Goal: Information Seeking & Learning: Check status

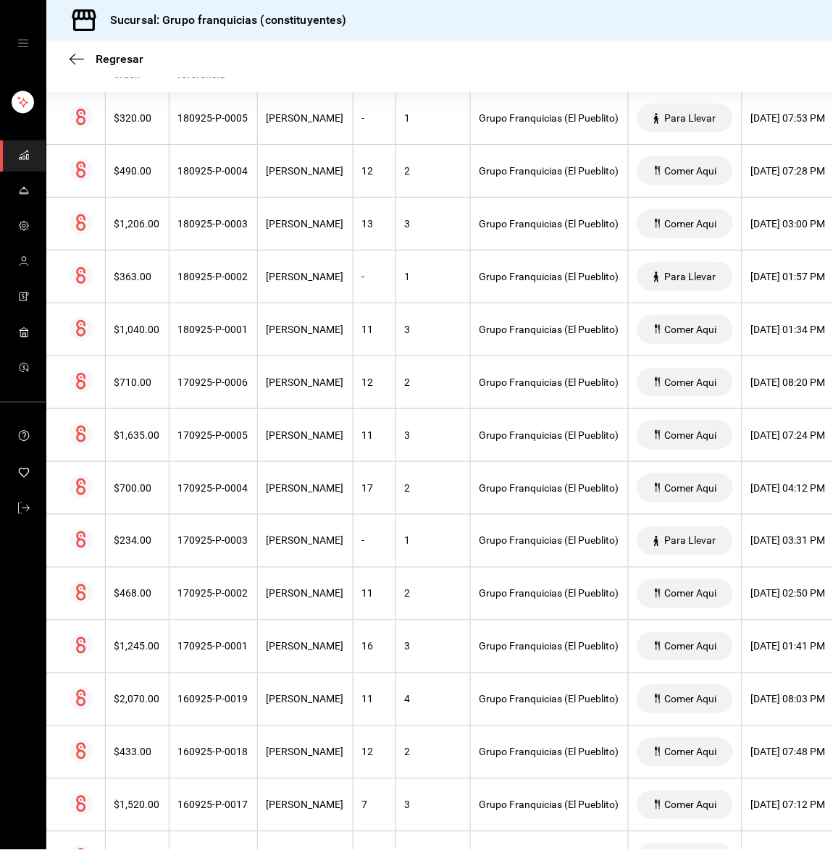
scroll to position [347, 0]
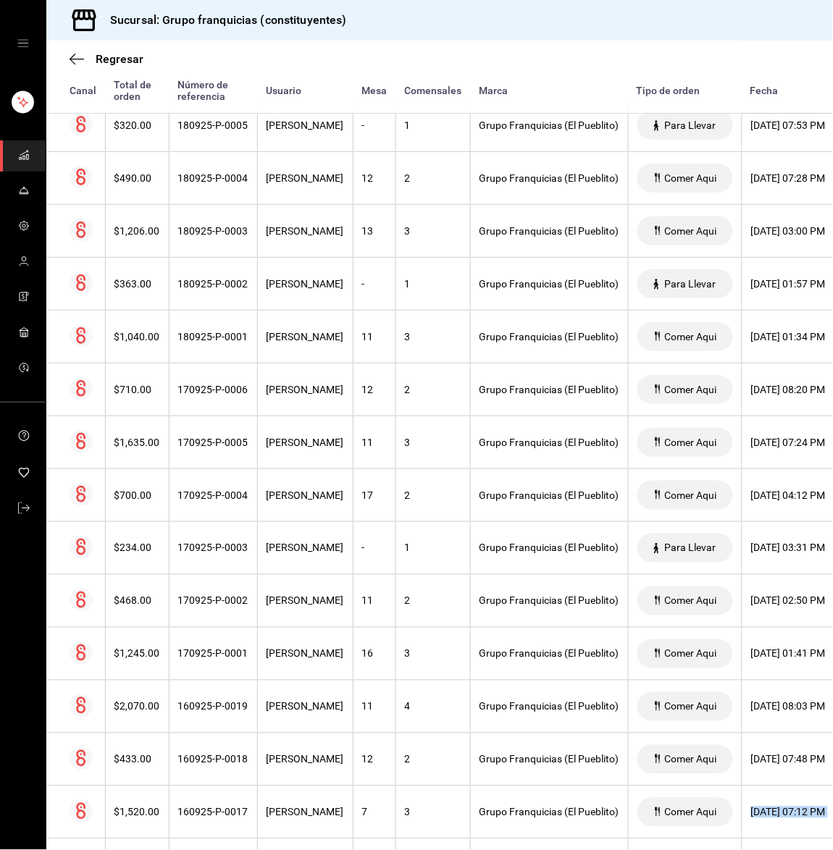
click at [828, 840] on div "Regresar Órdenes Fecha [DATE] [DATE] - [DATE] [DATE] Hora inicio 00:00 Hora ini…" at bounding box center [439, 445] width 786 height 809
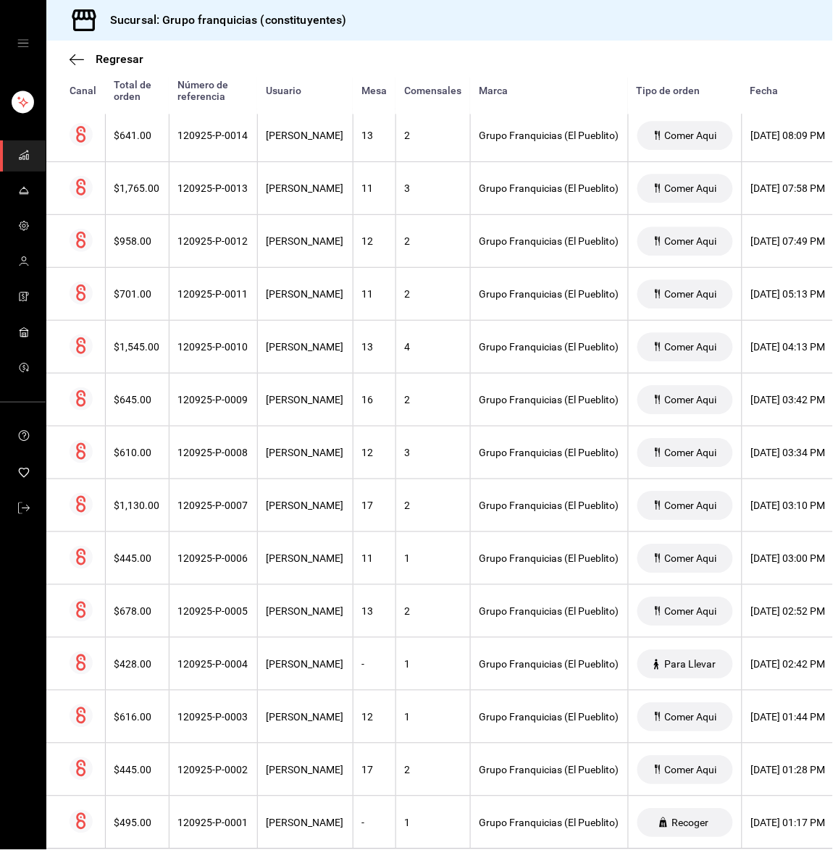
scroll to position [5835, 0]
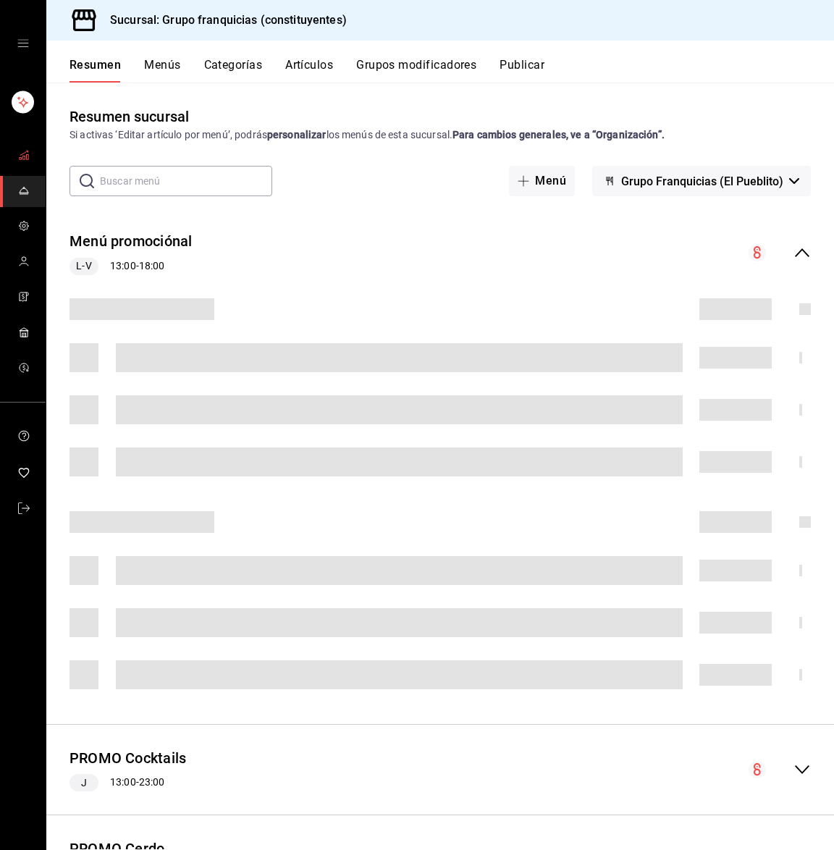
click at [32, 151] on link "mailbox folders" at bounding box center [23, 155] width 46 height 31
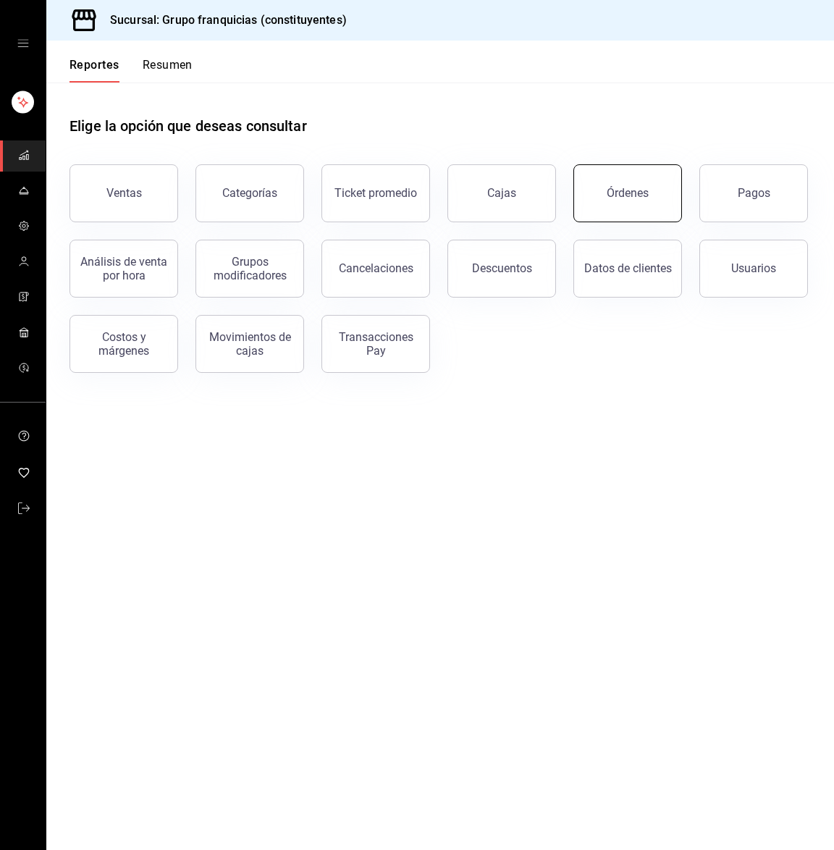
click at [652, 190] on button "Órdenes" at bounding box center [627, 193] width 109 height 58
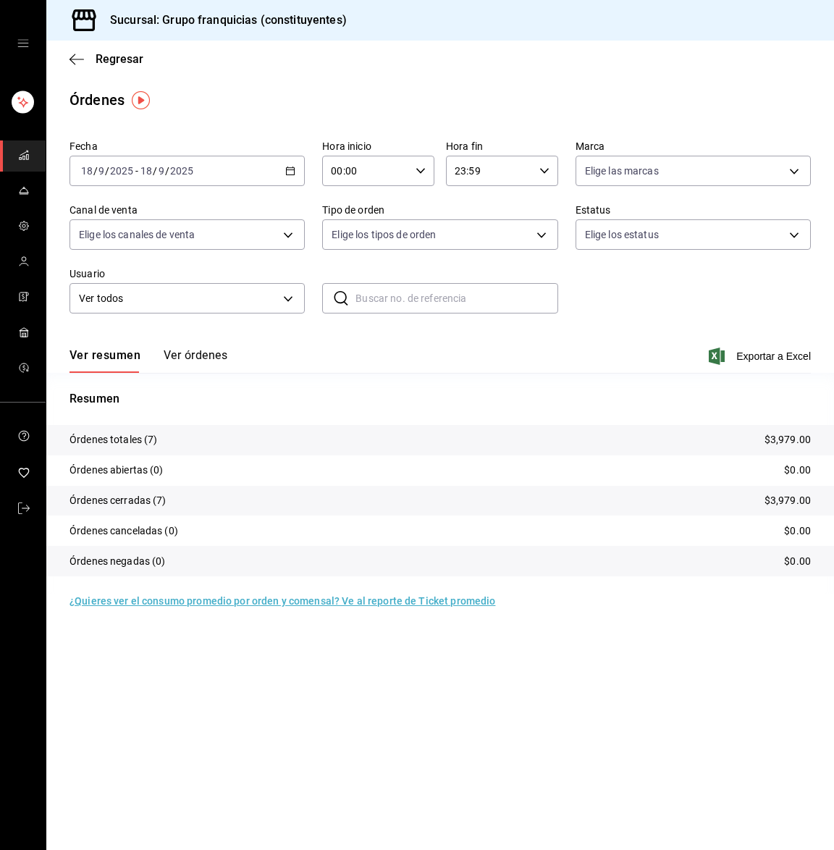
click at [144, 167] on input "18" at bounding box center [146, 171] width 13 height 12
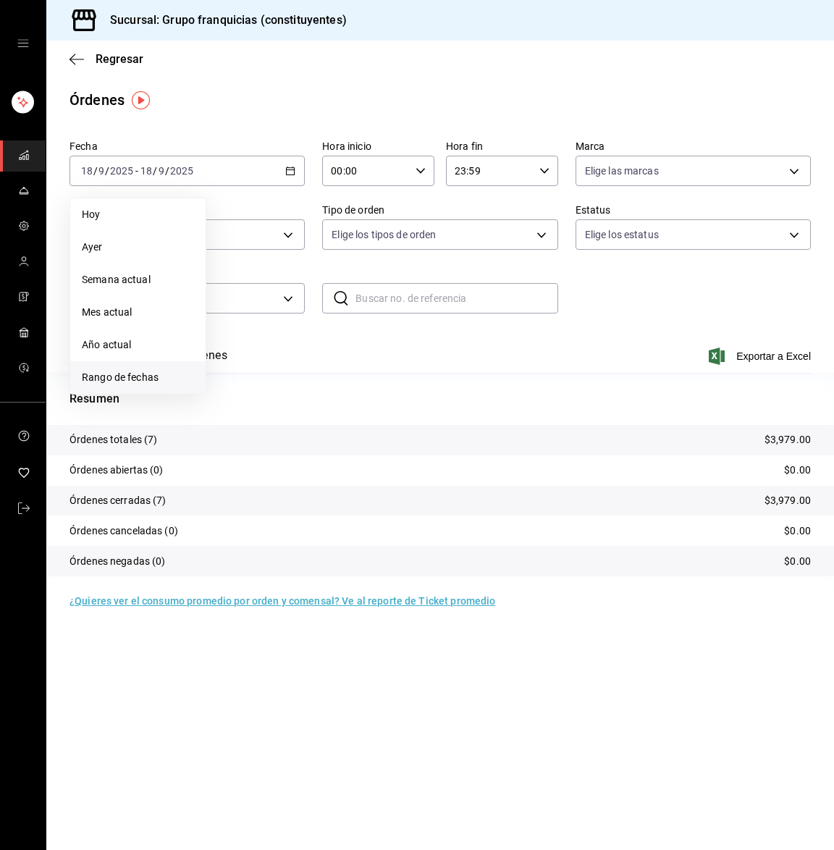
click at [145, 375] on span "Rango de fechas" at bounding box center [138, 377] width 112 height 15
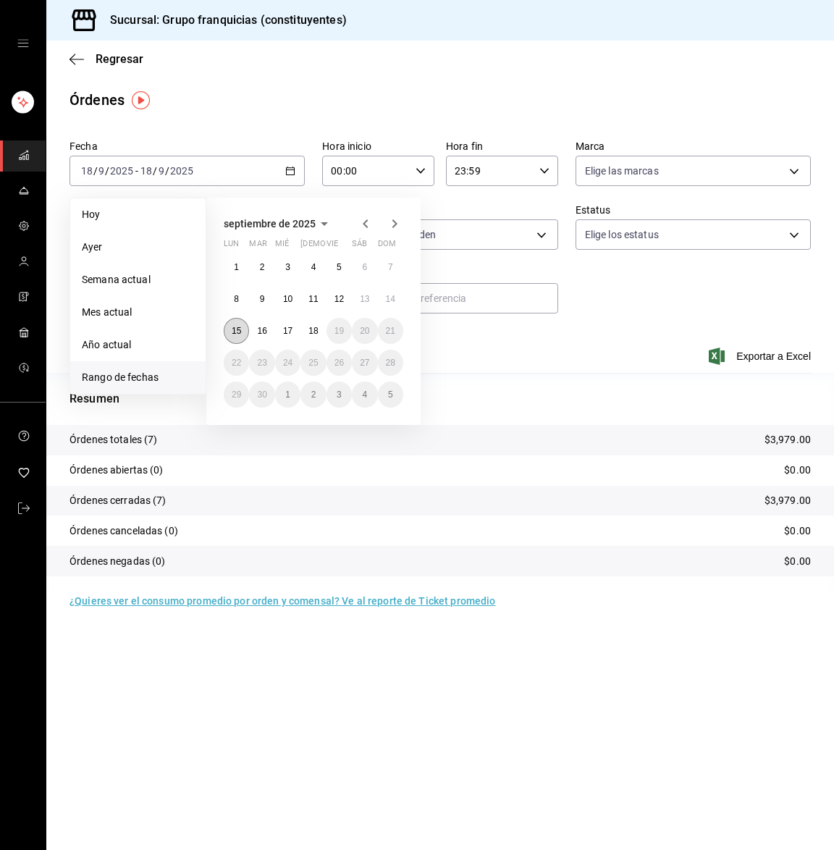
click at [229, 330] on button "15" at bounding box center [236, 331] width 25 height 26
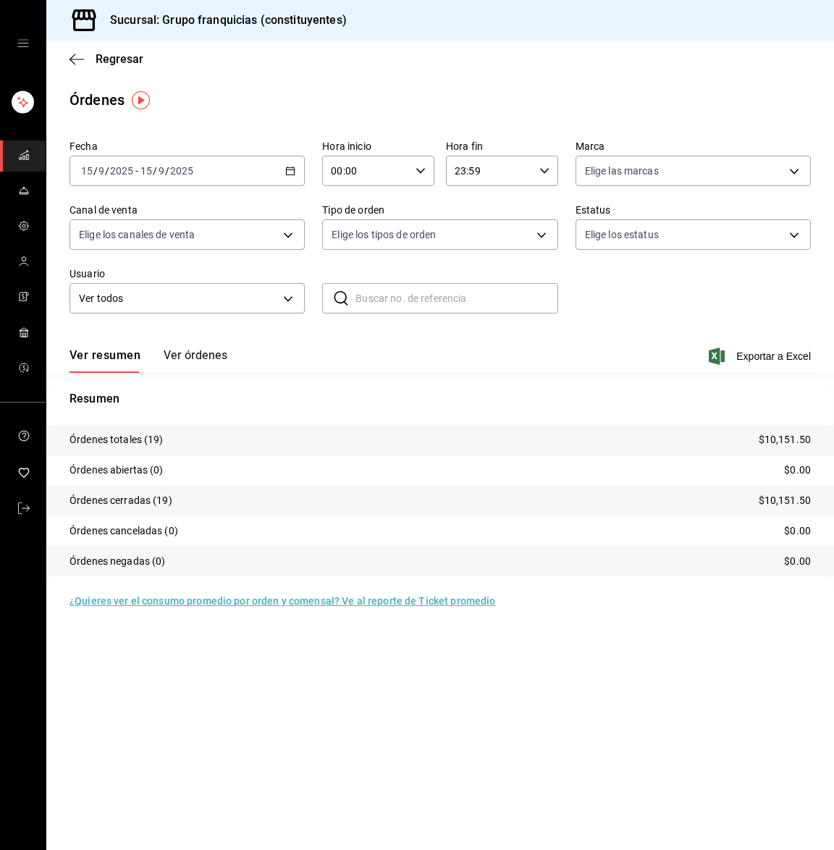
click at [206, 354] on button "Ver órdenes" at bounding box center [196, 360] width 64 height 25
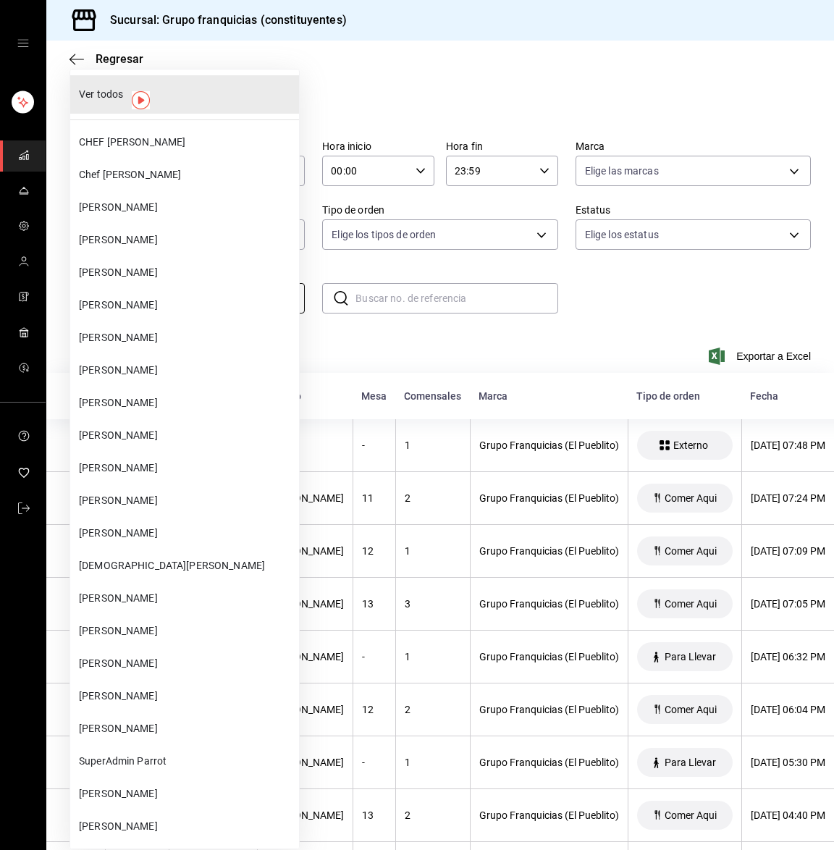
click at [184, 299] on body "Sucursal: Grupo franquicias (constituyentes) Regresar Órdenes Fecha 2025-09-15 …" at bounding box center [417, 425] width 834 height 850
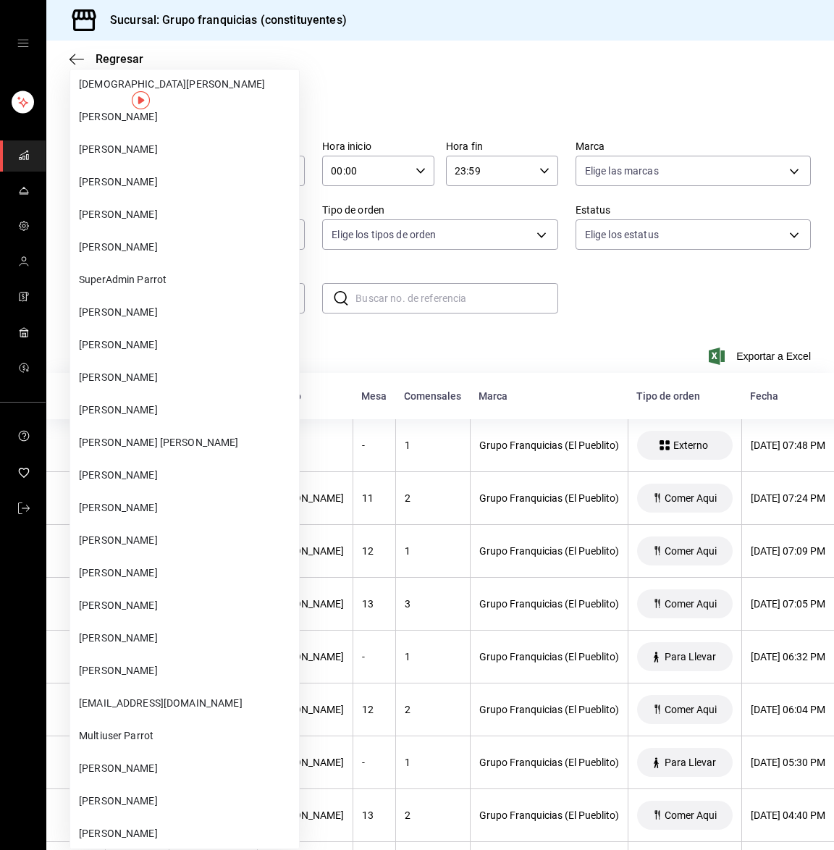
scroll to position [521, 0]
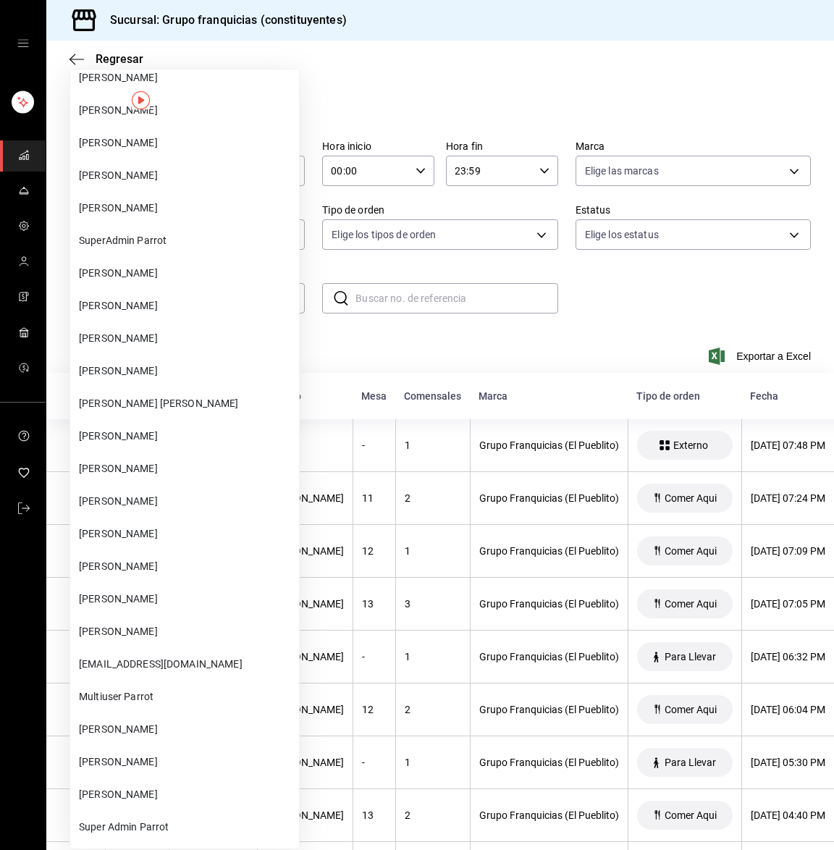
click at [188, 597] on span "[PERSON_NAME]" at bounding box center [186, 599] width 214 height 15
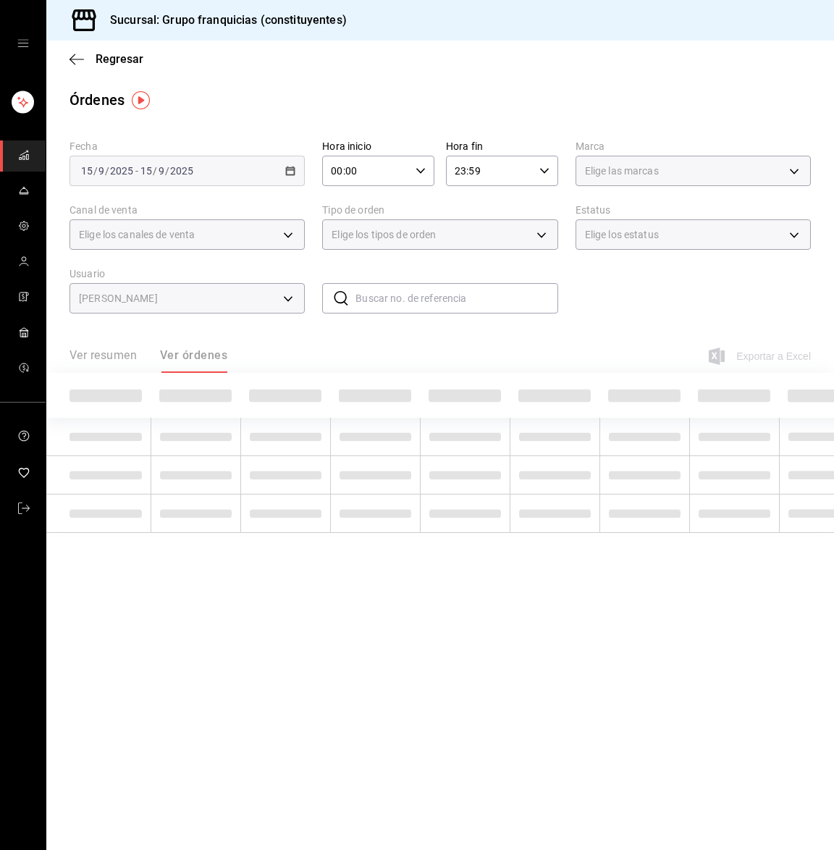
type input "2f181510-5012-46cc-84fd-53fb1fc45c4f"
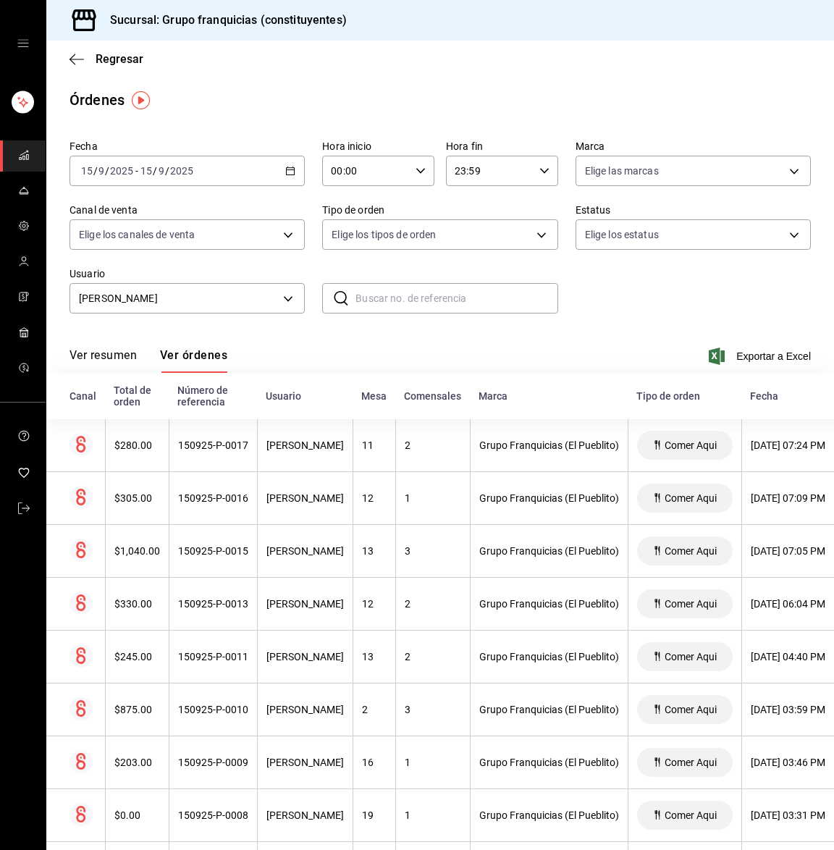
click at [320, 345] on div "Ver resumen Ver órdenes Exportar a Excel" at bounding box center [440, 352] width 741 height 42
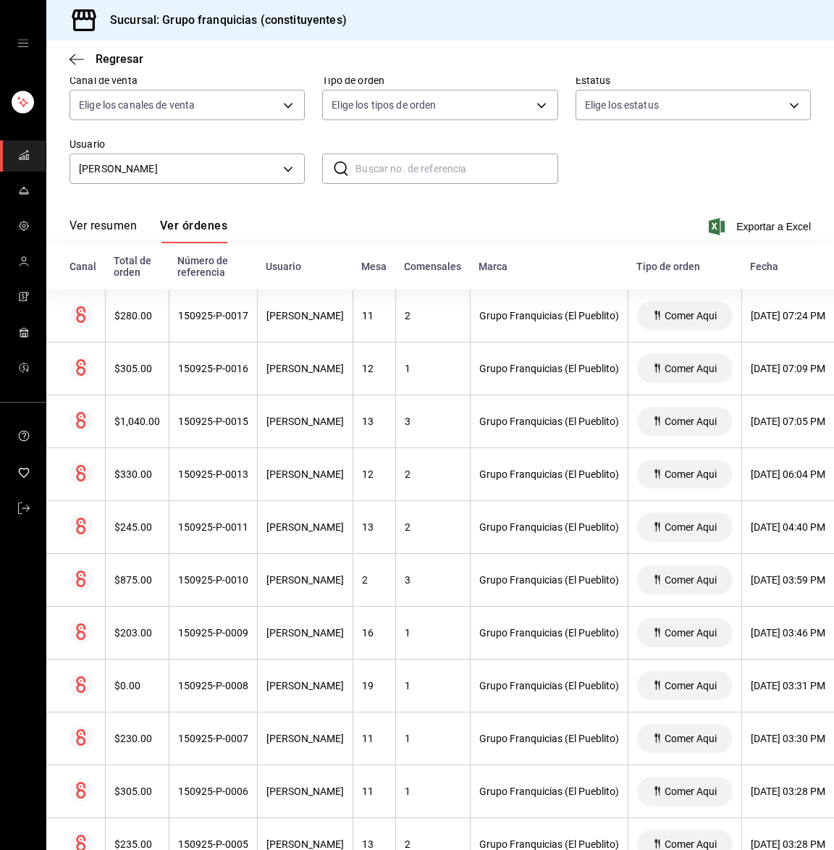
scroll to position [173, 0]
